Goal: Information Seeking & Learning: Check status

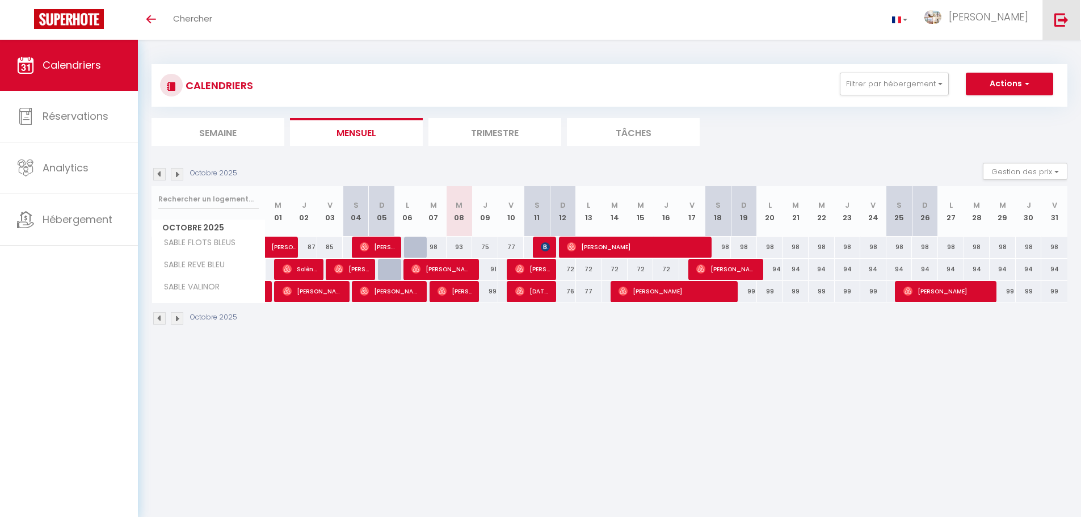
click at [1063, 16] on img at bounding box center [1061, 19] width 14 height 14
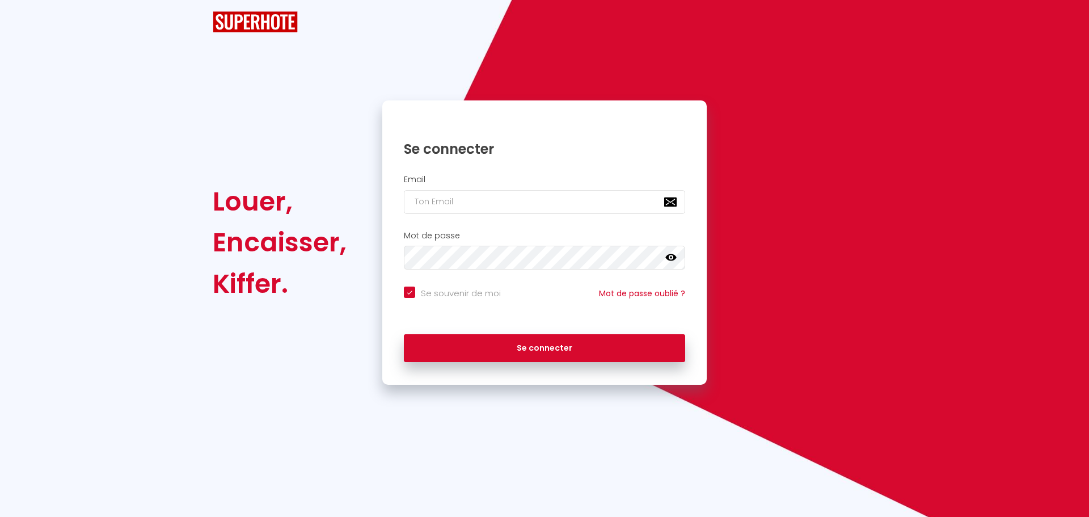
checkbox input "true"
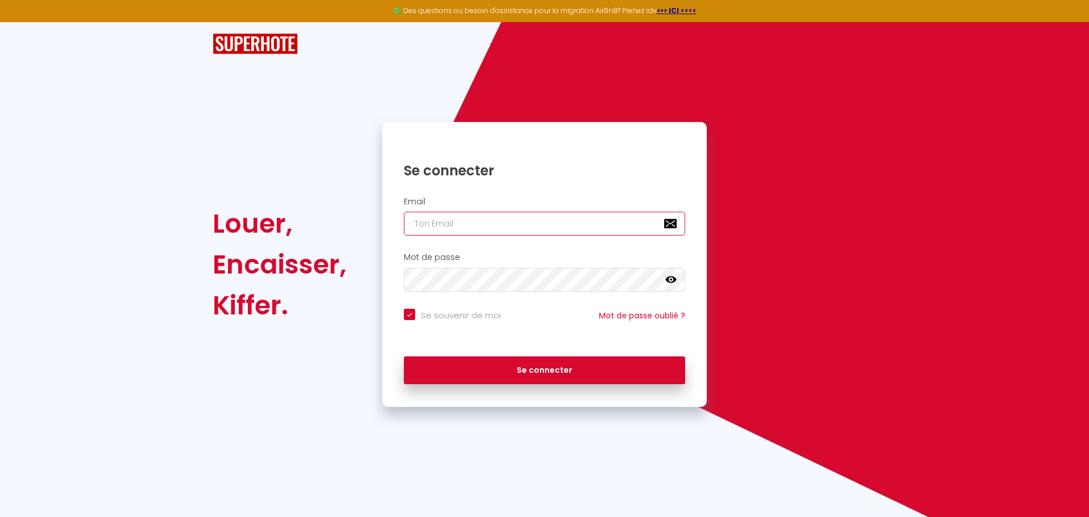
type input "[EMAIL_ADDRESS][DOMAIN_NAME]"
checkbox input "true"
click at [500, 218] on input "[EMAIL_ADDRESS][DOMAIN_NAME]" at bounding box center [544, 224] width 281 height 24
checkbox input "true"
type input "[PERSON_NAME][EMAIL_ADDRESS][DOMAIN_NAME]"
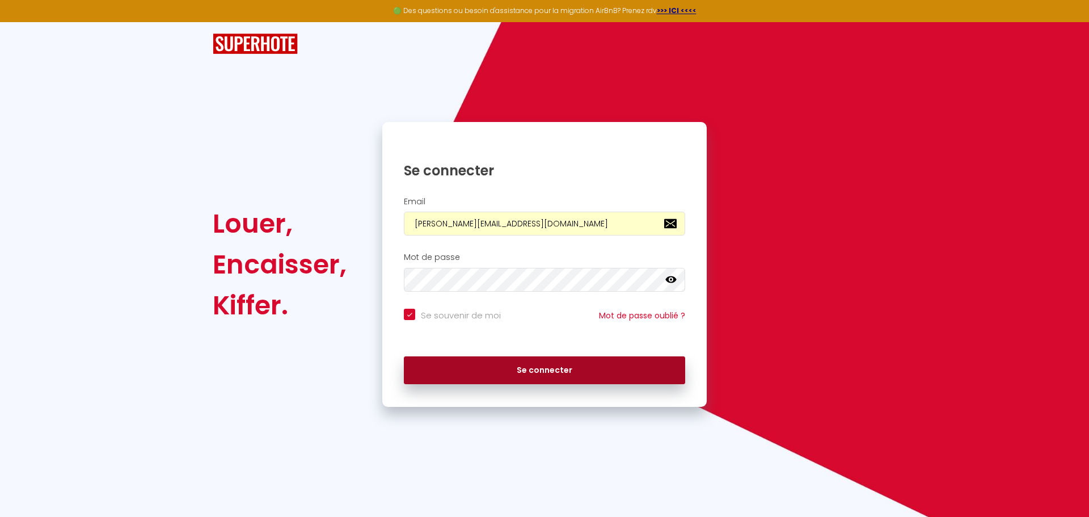
click at [486, 360] on button "Se connecter" at bounding box center [544, 370] width 281 height 28
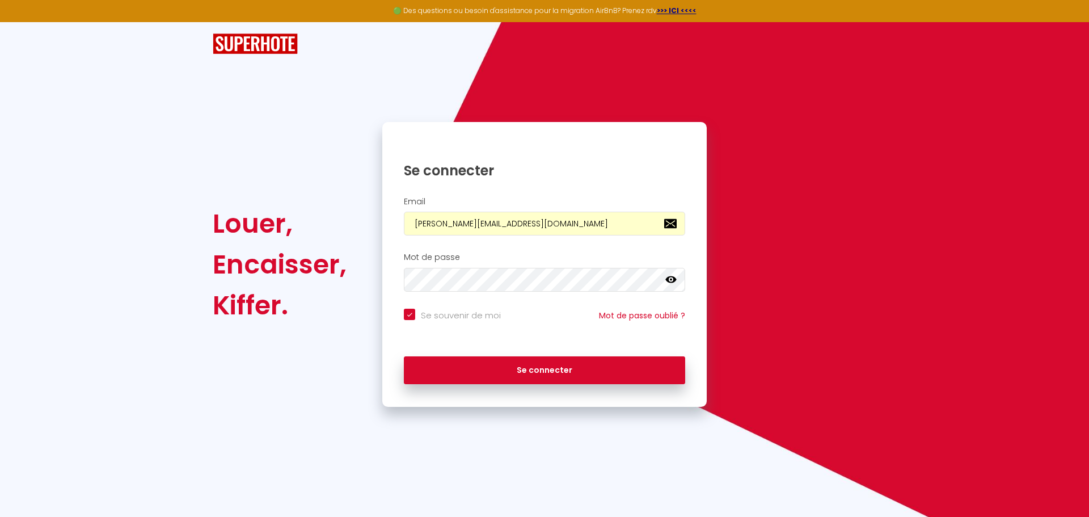
checkbox input "true"
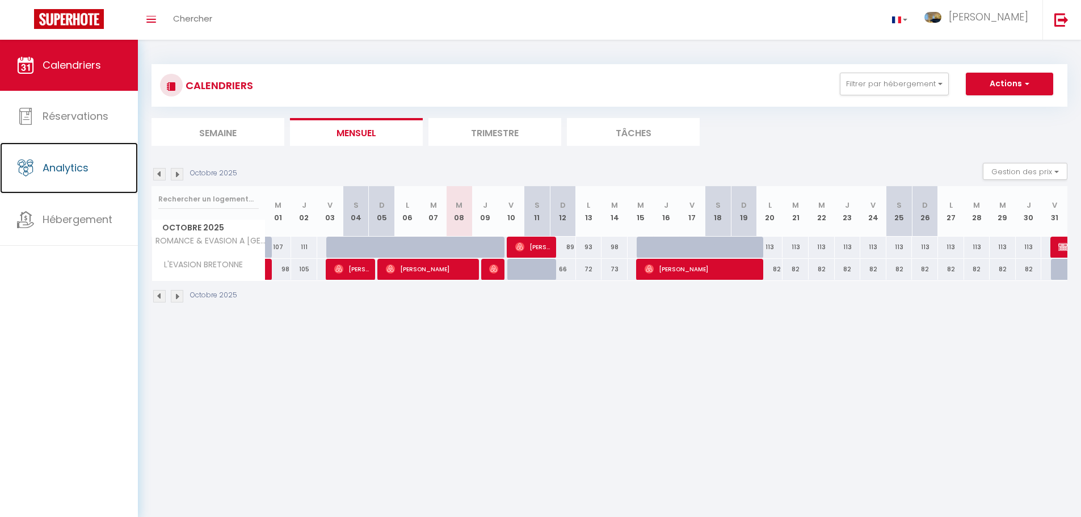
click at [85, 168] on span "Analytics" at bounding box center [66, 168] width 46 height 14
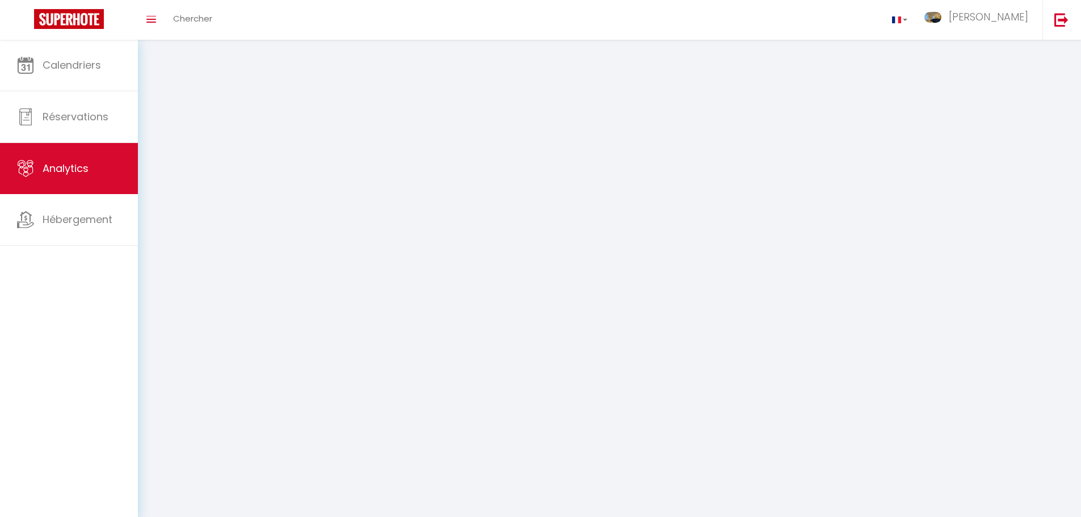
select select "2025"
select select "10"
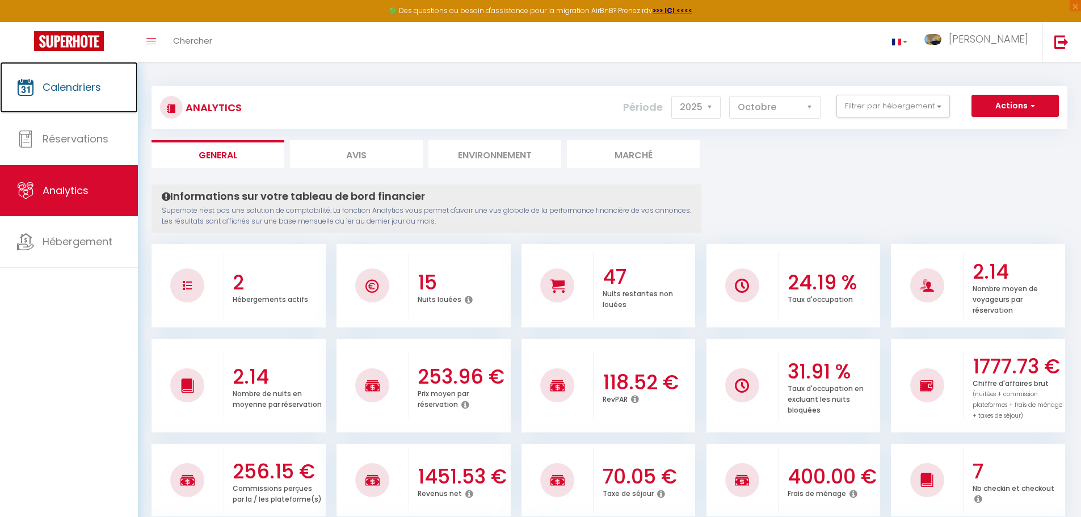
click at [90, 97] on link "Calendriers" at bounding box center [69, 87] width 138 height 51
